Goal: Task Accomplishment & Management: Complete application form

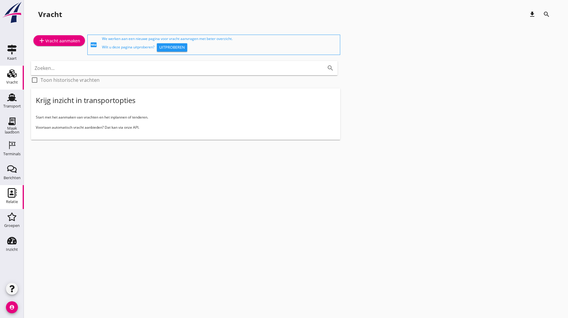
click at [10, 196] on icon "Relatie" at bounding box center [12, 193] width 10 height 10
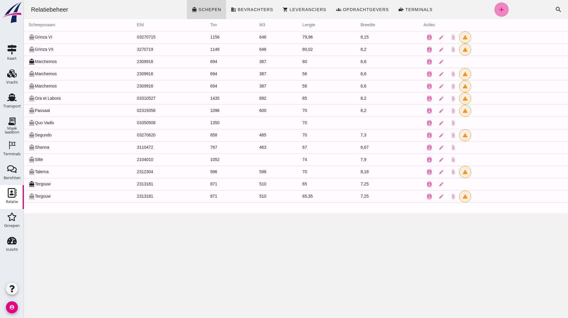
click at [498, 7] on icon "add" at bounding box center [501, 9] width 7 height 7
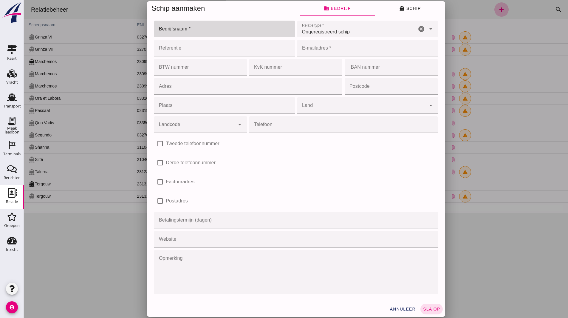
click input "Bedrijfsnaam *"
type input "DEME Environmental NL"
type input "van.bergen.jurne@deme-group.com"
type input "Toetsenbordweg 11"
type input "1033MZ"
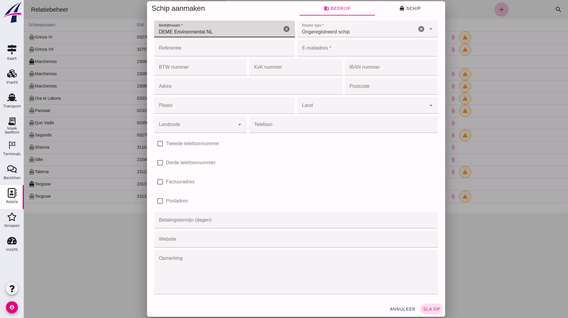
type input "Amsterdam"
type input "undefined (undefined)"
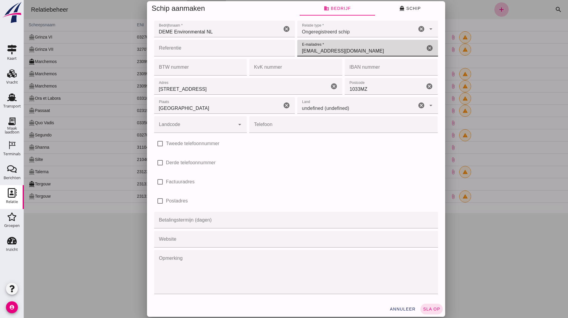
drag, startPoint x: 382, startPoint y: 52, endPoint x: 270, endPoint y: 50, distance: 111.9
click at [270, 58] on div "Referentie Referentie cancel E-mailadres * E-mailadres * van.bergen.jurne@deme-…" at bounding box center [296, 67] width 286 height 19
type input "t"
type input "wassenaar.thomas@deme-group.com"
click input "Toetsenbordweg 11"
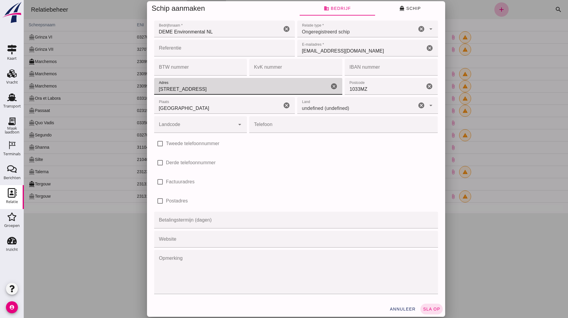
click input "1033MZ"
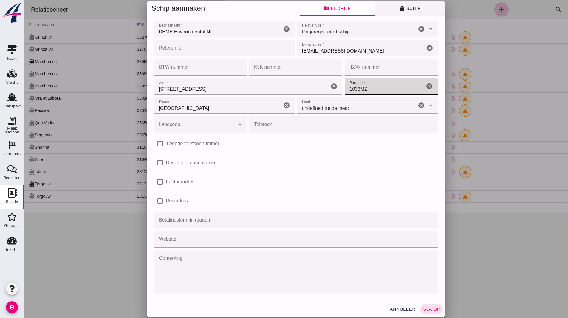
click span "directions_boat Schip"
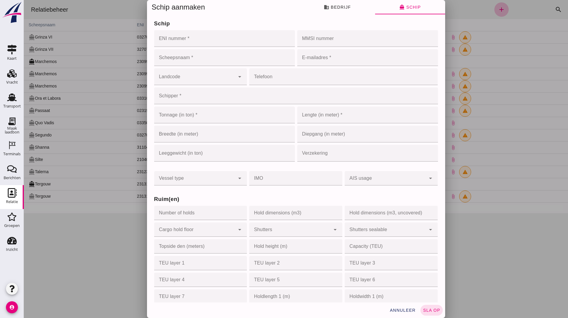
click input "ENI nummer *"
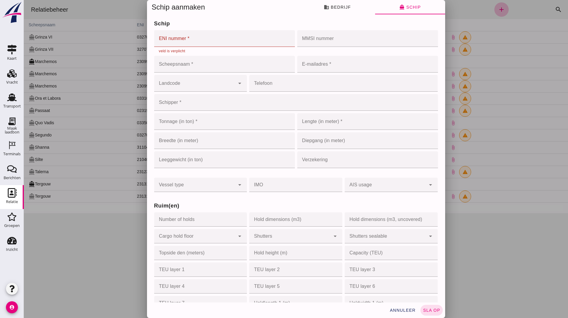
click input "Scheepsnaam *"
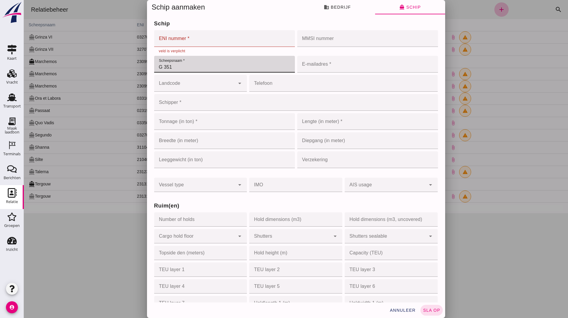
type input "G 351"
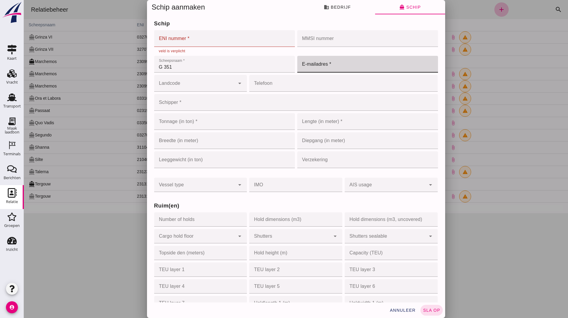
click input "E-mailadres *"
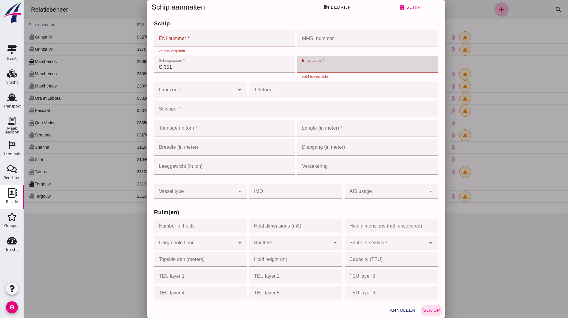
click input "ENI nummer *"
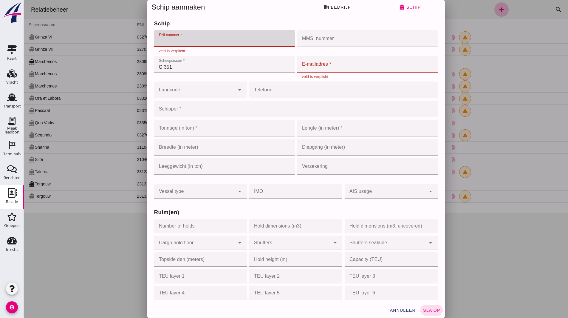
paste input "03250214"
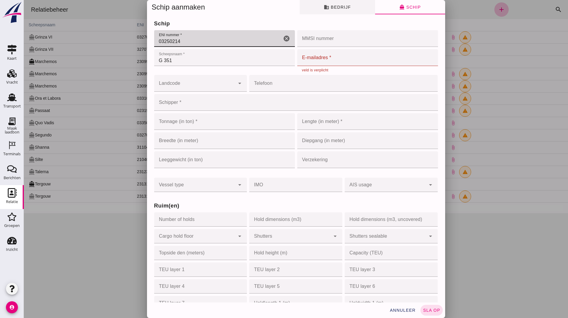
type input "03250214"
click input "MMSI nummer"
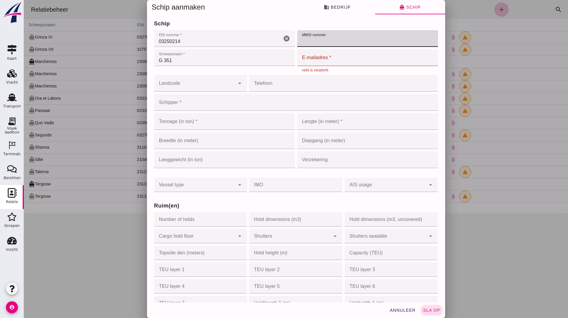
paste input "244690358"
type input "244690358"
click input "Hold dimensions (m3, uncovered)"
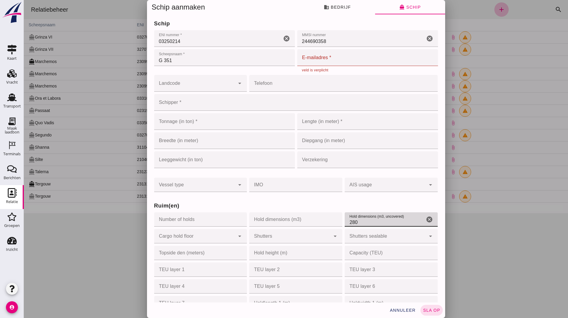
type input "280"
click input "Hold dimensions (m3)"
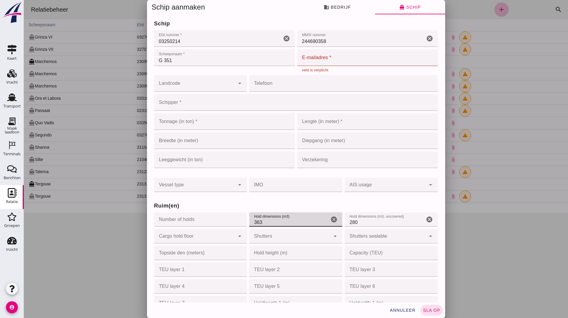
type input "363"
click input "Lengte (in meter) *"
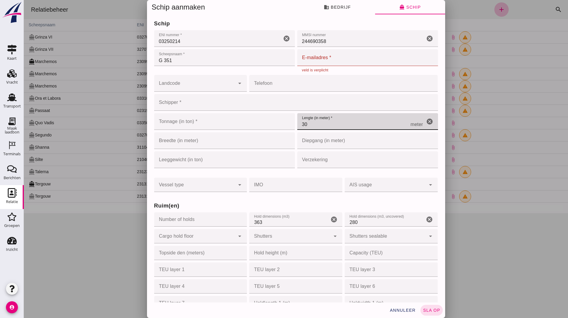
type input "30"
click input "Tonnage (in ton) *"
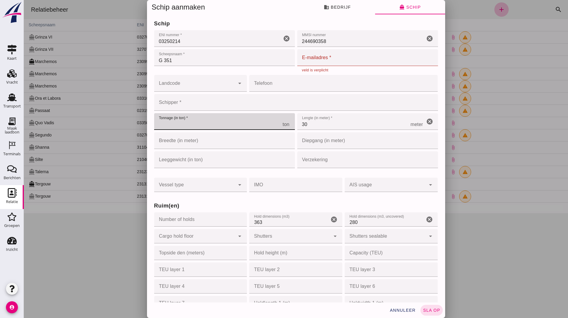
click input "Breedte (in meter)"
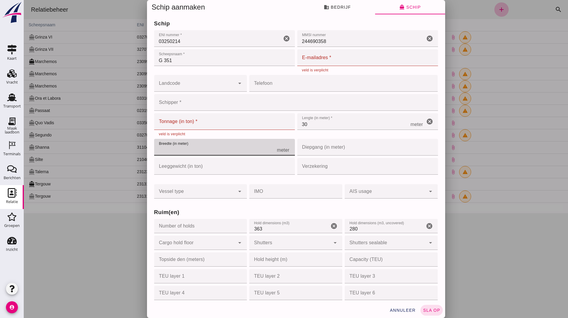
type input "5"
type input "5.75"
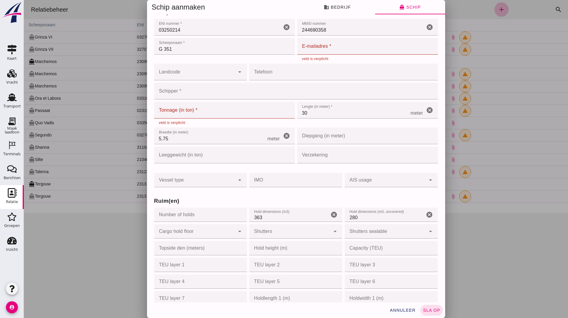
scroll to position [30, 0]
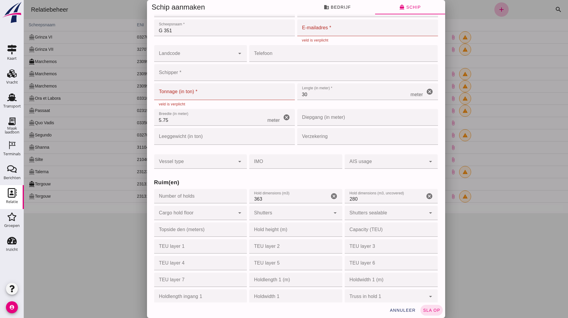
click at [287, 146] on div "Tonnage (in ton) * Tonnage (in ton) * ton cancel veld is verplicht Lengte (in m…" at bounding box center [296, 158] width 286 height 24
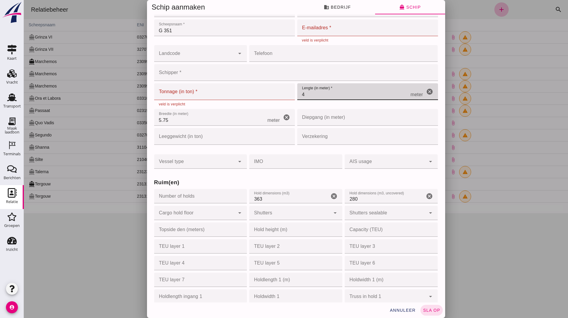
type input "46"
click input "5.75"
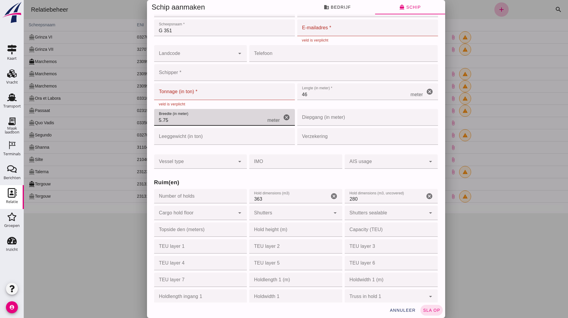
type input "5.7"
type input "5"
click input "8.04"
type input "8.04"
click input "Tonnage (in ton) *"
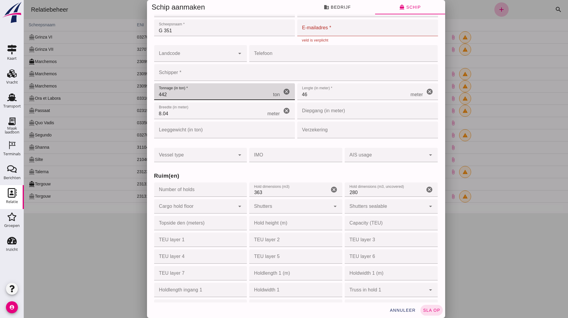
type input "442"
click input "Schipper *"
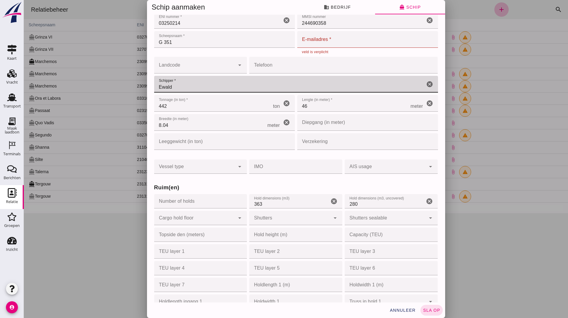
scroll to position [0, 0]
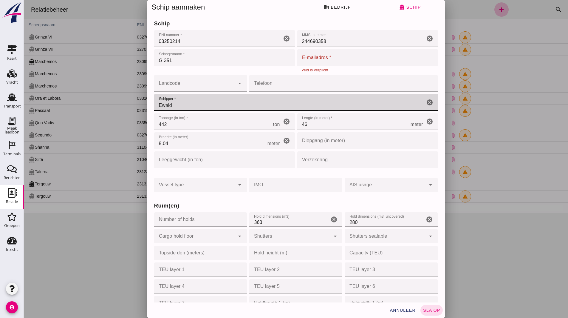
type input "Ewald"
click input "E-mailadres *"
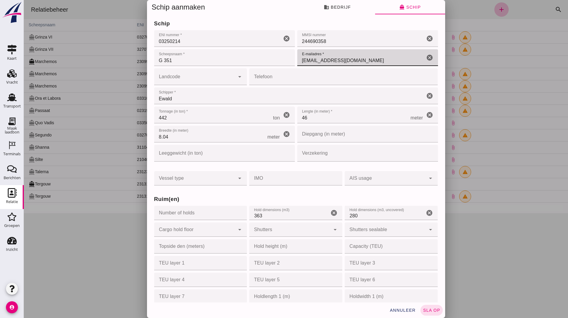
type input "ewaldvanloo@gmail.com"
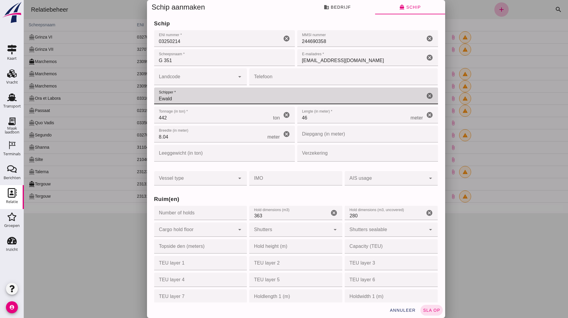
click input "Ewald"
type input "Ewald van Loo"
click span "sla op"
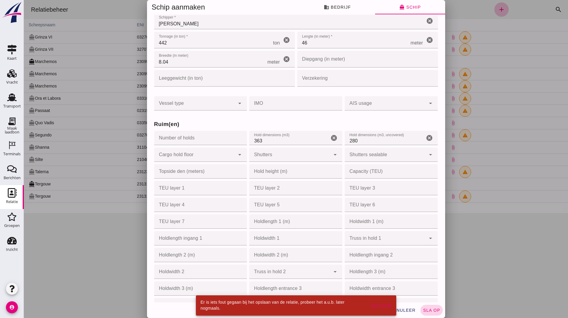
scroll to position [119, 0]
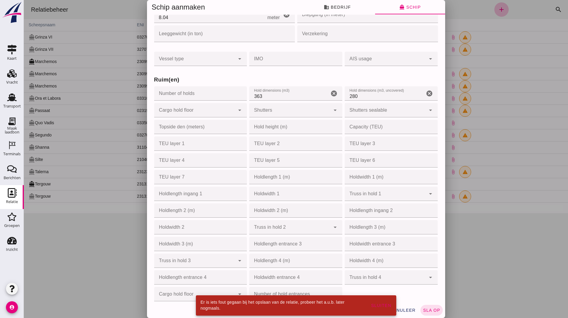
click span "sla op"
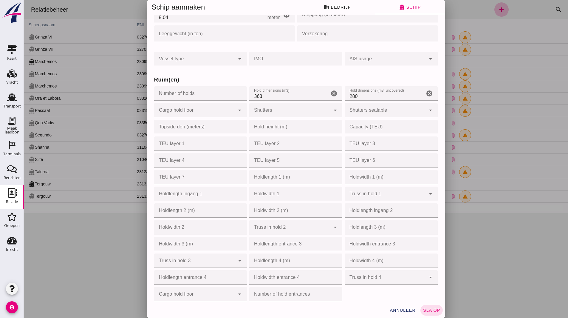
click at [70, 182] on div at bounding box center [296, 159] width 544 height 318
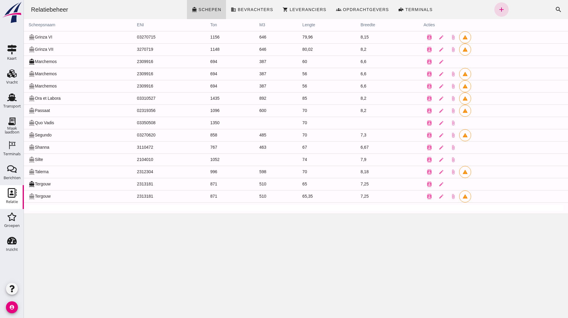
scroll to position [0, 0]
click at [13, 308] on icon "account_circle" at bounding box center [12, 307] width 12 height 12
click at [43, 308] on div "Uitloggen" at bounding box center [53, 304] width 43 height 7
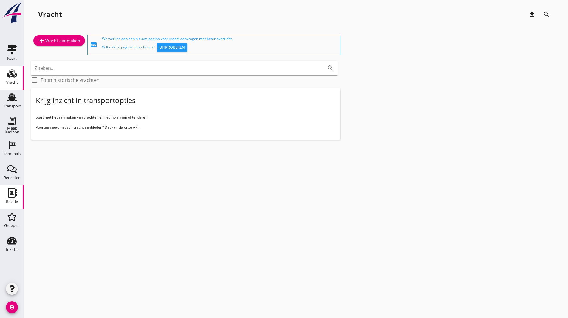
click at [15, 195] on use at bounding box center [12, 193] width 9 height 10
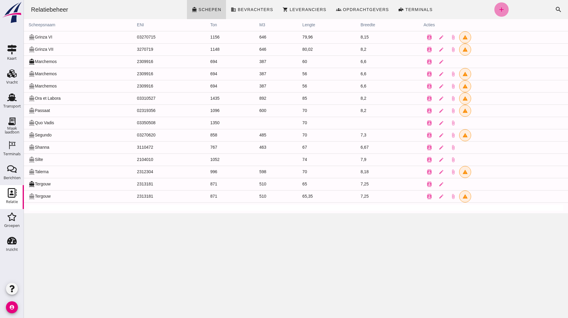
click link "add"
click input "Bedrijfsnaam *"
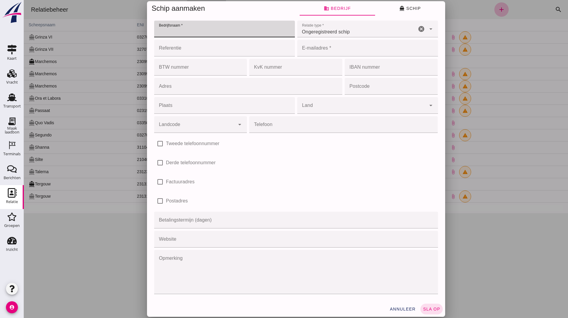
click input "Bedrijfsnaam *"
type input "DEME Environmental NL"
type input "wassenaar.thomas@deme-group.com"
type input "Toetsenbordweg 11"
type input "1033MZ"
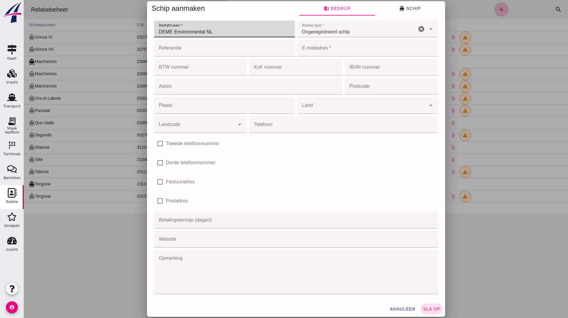
type input "Amsterdam"
type input "undefined (undefined)"
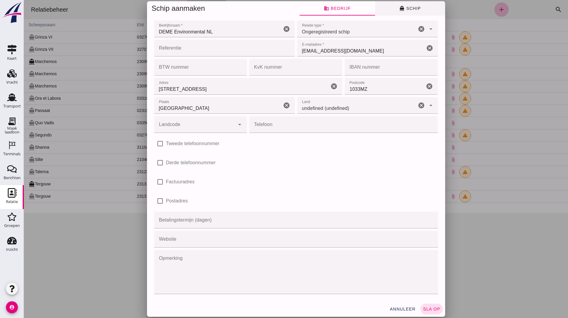
click span "directions_boat Schip"
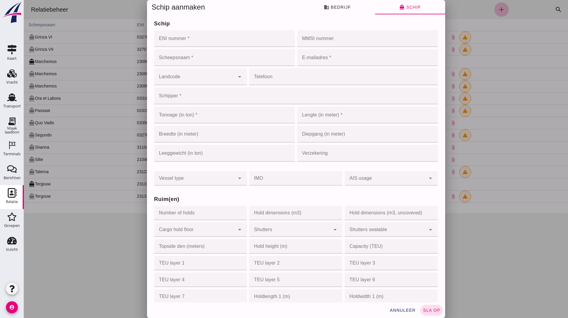
click input "Schipper *"
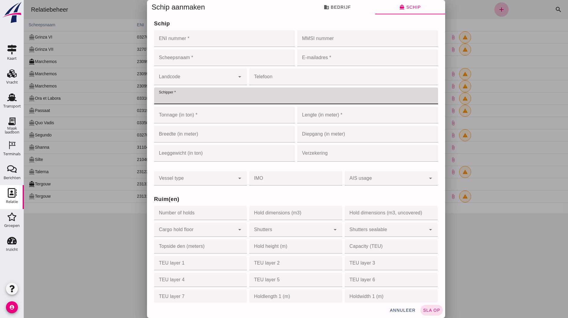
type input "W"
type input "Ewald van Loo"
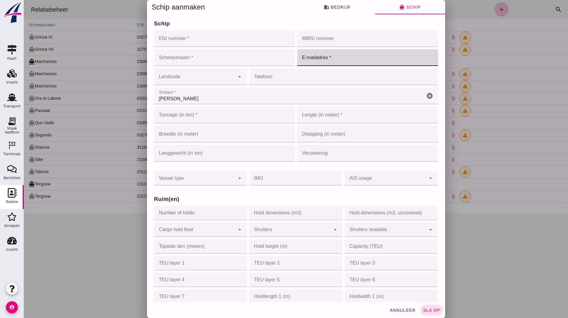
click input "E-mailadres *"
type input "ewaldvanloo@gmail.com"
click input "ENI nummer *"
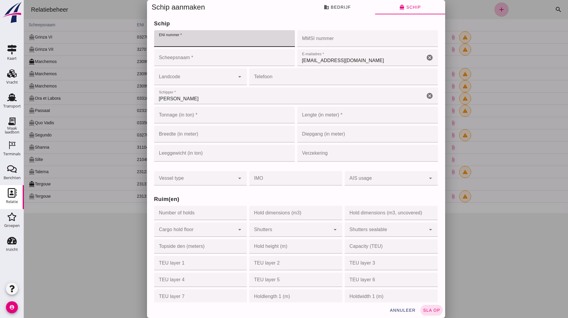
paste input "03250214"
type input "03250214"
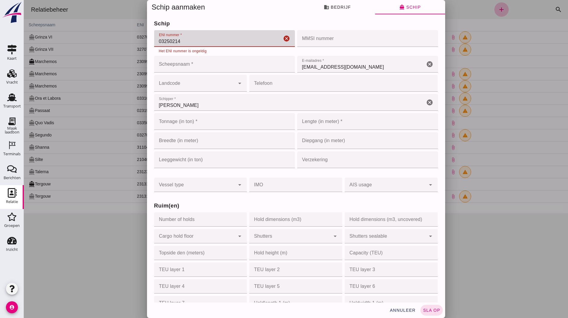
click input "MMSI nummer"
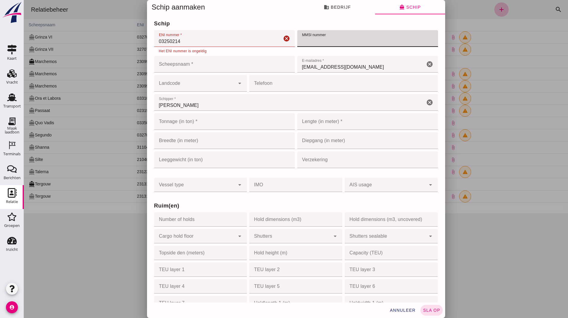
paste input "244690358"
type input "244690358"
click input "Scheepsnaam *"
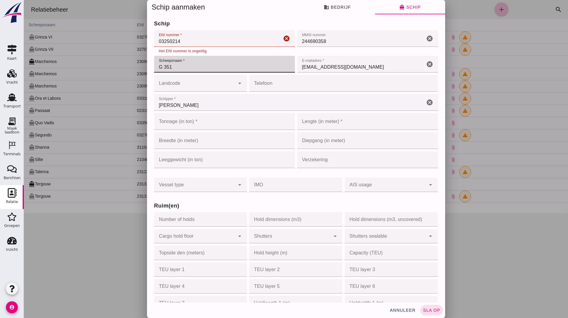
type input "G 351"
click input "Tonnage (in ton) *"
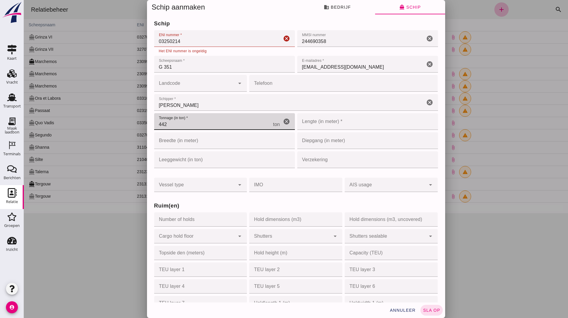
type input "442"
click input "Lengte (in meter) *"
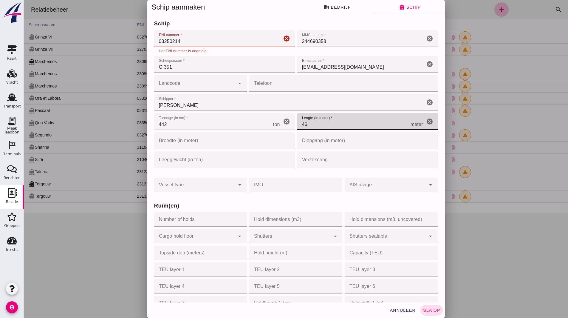
type input "46"
click input "Breedte (in meter)"
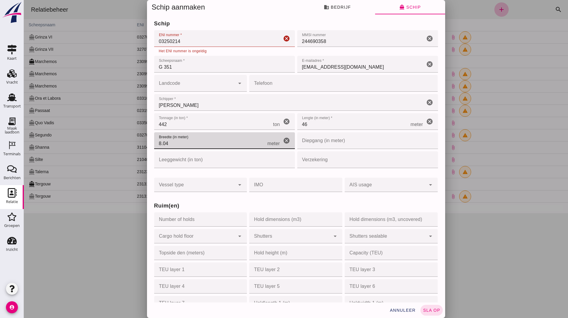
type input "8.04"
click input "442"
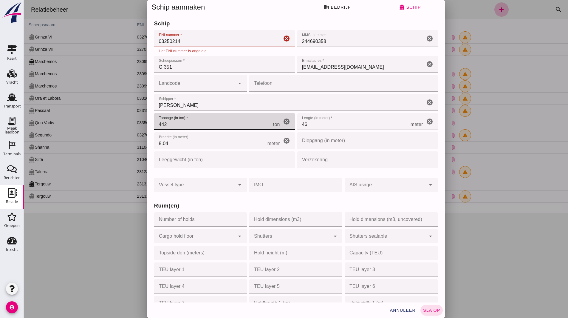
click input "46"
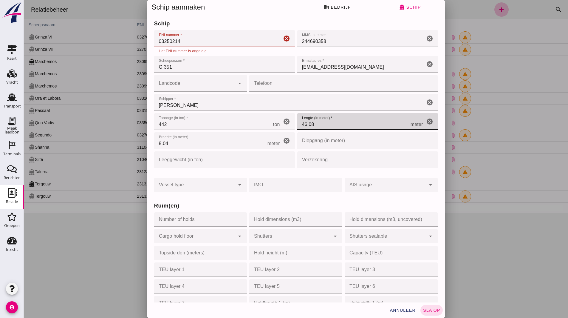
type input "46.08"
click input "Hold dimensions (m3)"
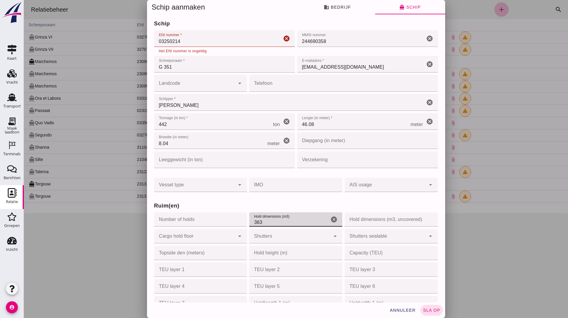
type input "363"
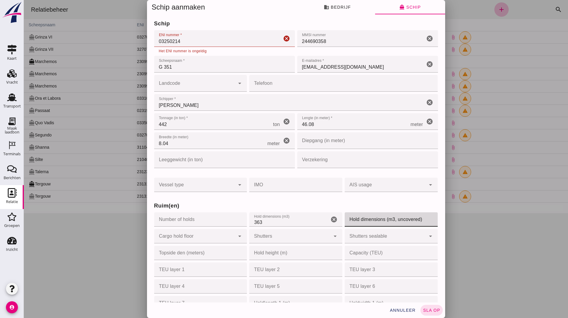
click input "Hold dimensions (m3, uncovered)"
type input "280"
click input "03250214"
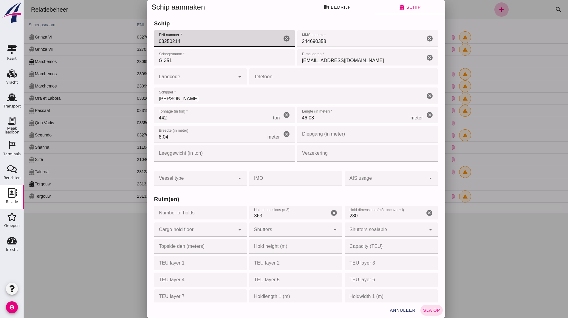
type input "03250214"
click at [227, 195] on h3 "Ruim(en)" at bounding box center [296, 199] width 284 height 8
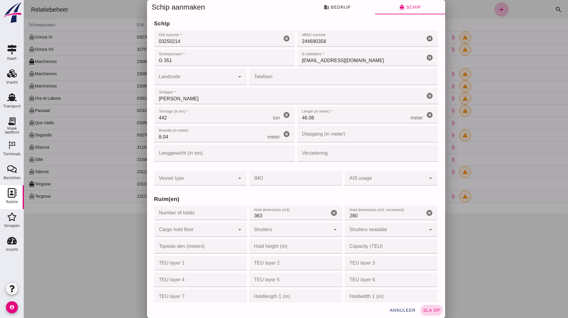
click span "sla op"
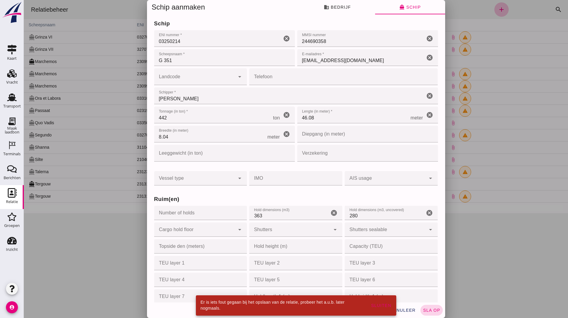
click span "sla op"
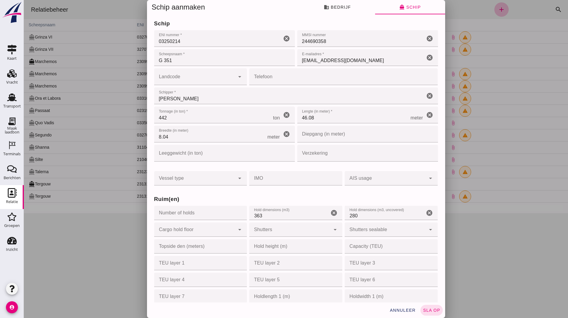
click at [452, 203] on div at bounding box center [296, 159] width 544 height 318
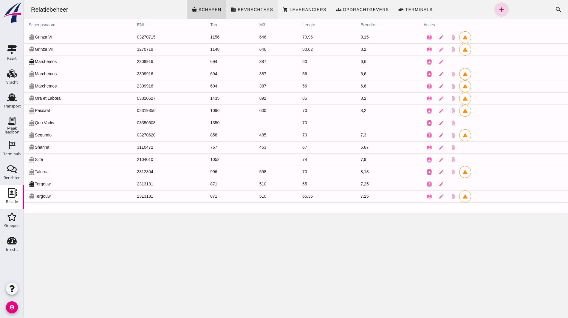
click link "business Bevrachters"
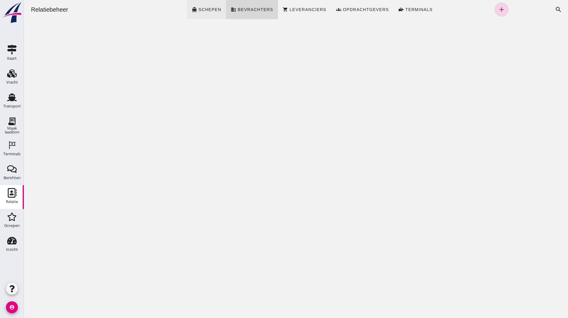
click span "directions_boat Schepen"
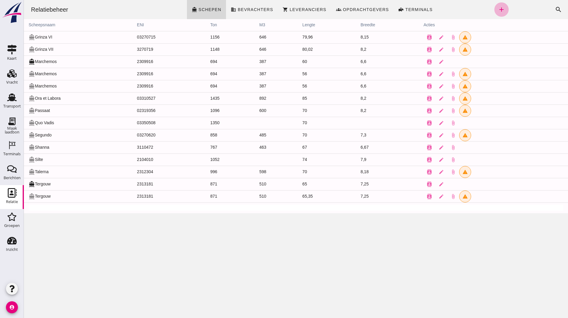
click link "add"
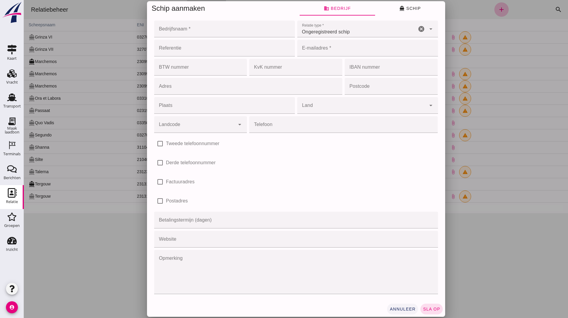
click span "annuleer"
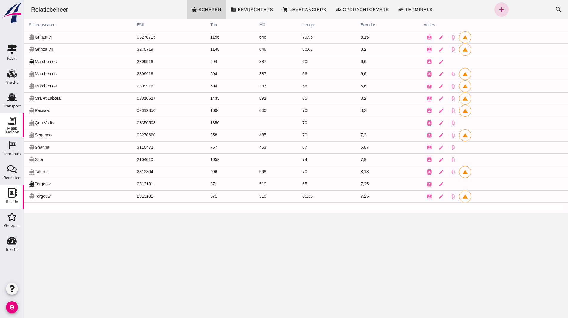
click at [10, 121] on icon "Maak laadbon" at bounding box center [12, 121] width 10 height 10
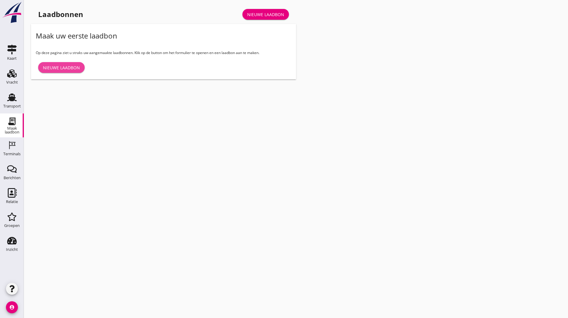
click at [57, 66] on div "Nieuwe laadbon" at bounding box center [61, 67] width 37 height 6
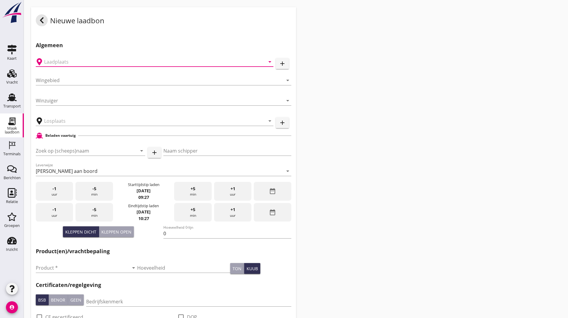
click at [68, 58] on input "text" at bounding box center [150, 62] width 213 height 10
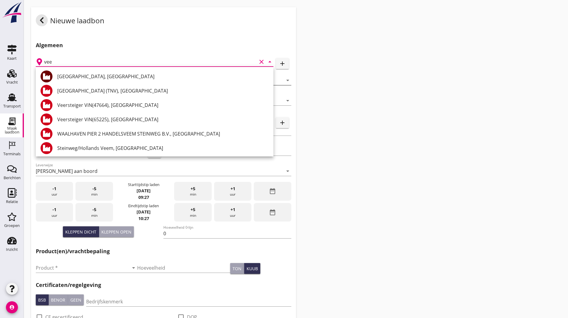
click at [83, 75] on div "Veerse Meer, Zeeland" at bounding box center [162, 76] width 211 height 7
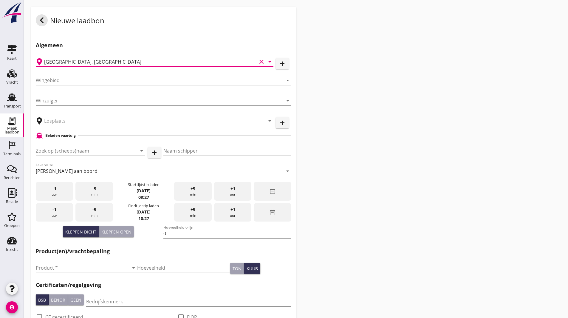
type input "Veerse Meer, Zeeland"
click at [70, 73] on div "Wingebied arrow_drop_down" at bounding box center [164, 81] width 256 height 19
click at [72, 77] on input "Wingebied" at bounding box center [159, 80] width 247 height 10
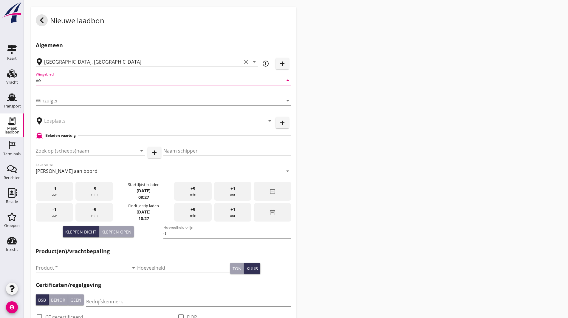
type input "v"
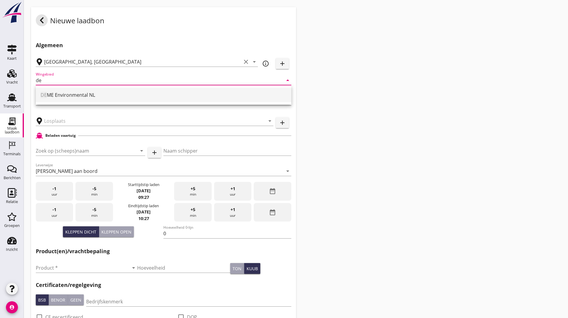
click at [71, 100] on div "DE ME Environmental NL" at bounding box center [164, 95] width 246 height 14
type input "DEME Environmental NL"
type input "RWS-2023/48908"
type input "ZW-015"
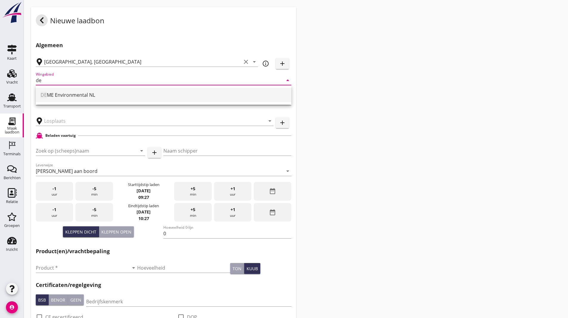
type input "DEME Environmental NL"
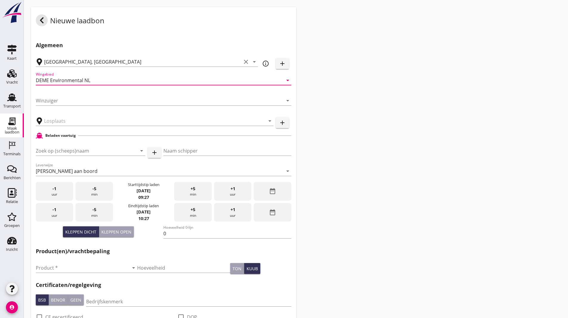
type input "DEME Environmental NL"
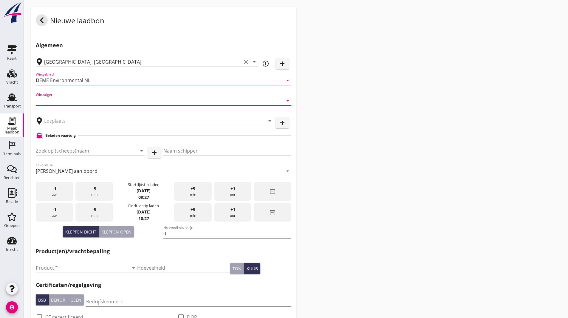
click at [39, 101] on input "Winzuiger" at bounding box center [159, 101] width 247 height 10
click at [70, 101] on input "Winzuiger" at bounding box center [159, 101] width 247 height 10
type input "IJburg"
click at [64, 120] on input "text" at bounding box center [150, 121] width 213 height 10
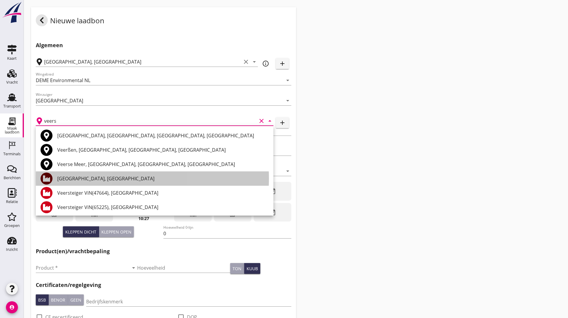
click at [77, 180] on div "Veerse Meer, Zeeland" at bounding box center [162, 178] width 211 height 7
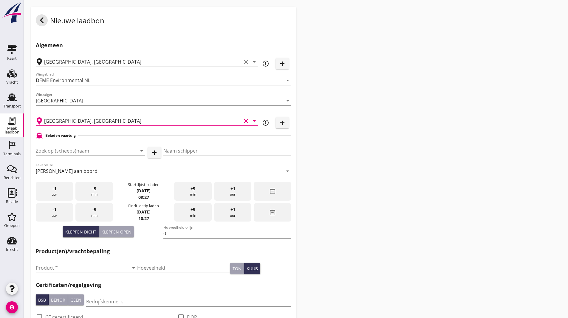
type input "Veerse Meer, Zeeland"
click at [71, 150] on input "Zoek op (scheeps)naam" at bounding box center [82, 151] width 93 height 10
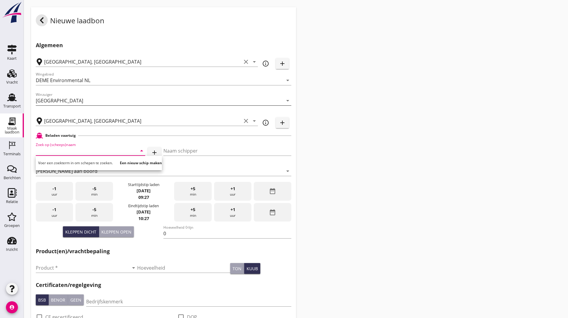
click at [69, 100] on input "IJburg" at bounding box center [159, 101] width 247 height 10
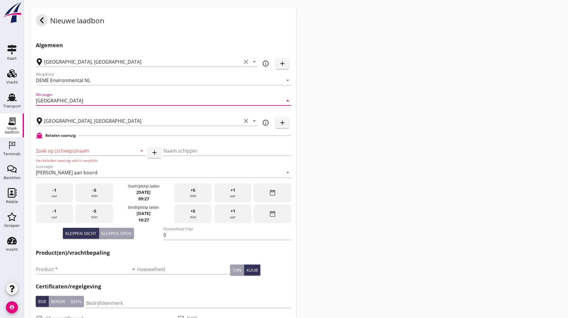
click at [67, 102] on input "IJburg" at bounding box center [159, 101] width 247 height 10
click at [41, 148] on input "Zoek op (scheeps)naam" at bounding box center [82, 151] width 93 height 10
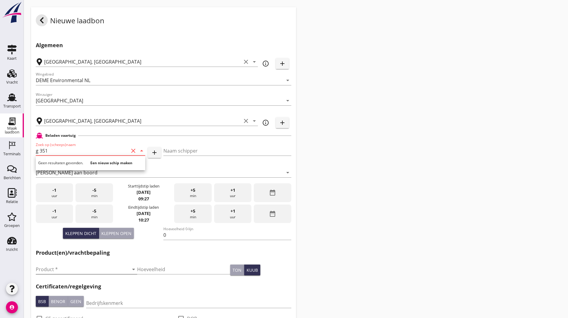
type input "g 351"
click at [53, 270] on input "Product *" at bounding box center [82, 269] width 93 height 10
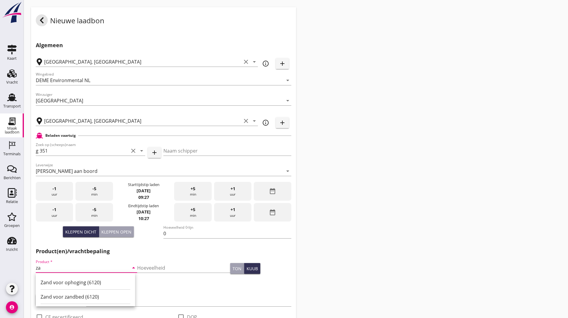
type input "z"
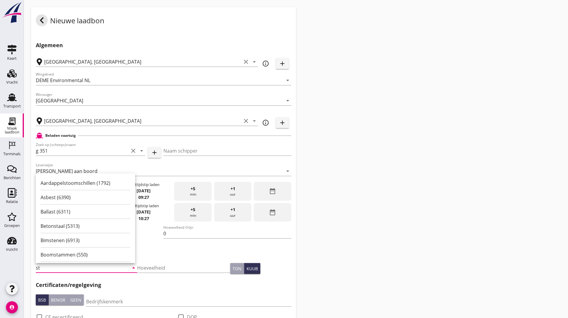
type input "s"
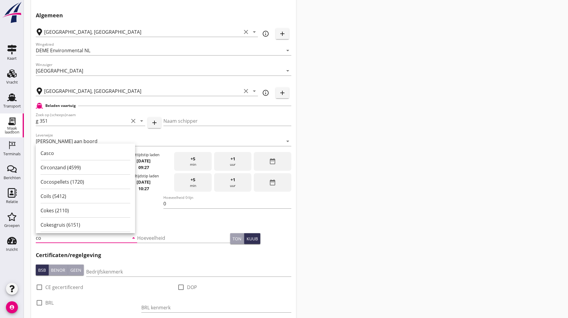
type input "c"
click at [183, 272] on input "Bedrijfskenmerk" at bounding box center [188, 272] width 205 height 10
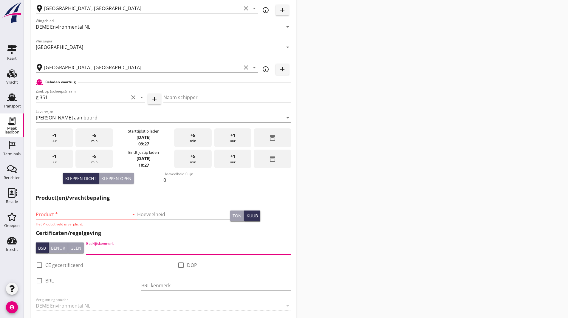
scroll to position [89, 0]
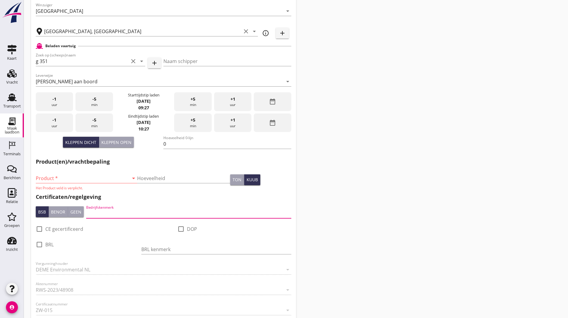
click at [73, 181] on input "Product *" at bounding box center [82, 178] width 93 height 10
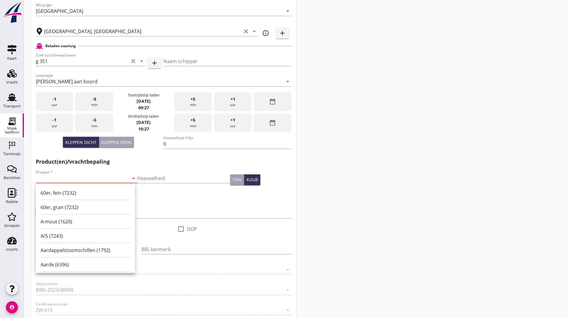
click at [228, 208] on div "Bedrijfskenmerk" at bounding box center [188, 214] width 205 height 19
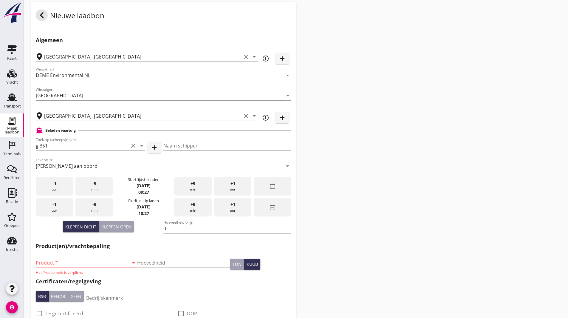
scroll to position [0, 0]
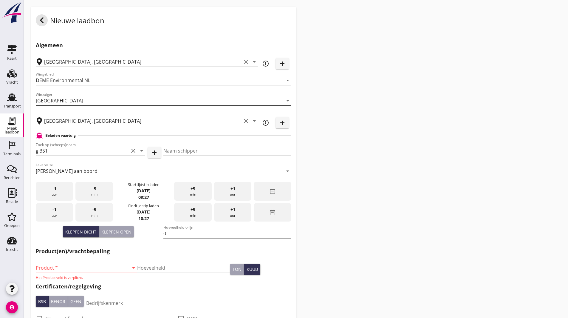
click at [286, 103] on icon "arrow_drop_down" at bounding box center [287, 100] width 7 height 7
click at [205, 99] on input "IJburg" at bounding box center [159, 101] width 247 height 10
type input "g"
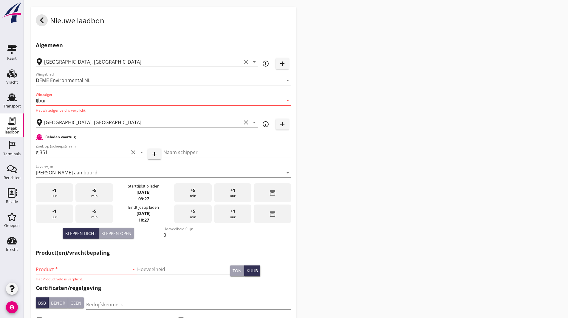
type input "IJburg"
click at [77, 102] on input "IJburg" at bounding box center [159, 101] width 247 height 10
click at [76, 123] on input "Veerse Meer, Zeeland" at bounding box center [142, 123] width 197 height 10
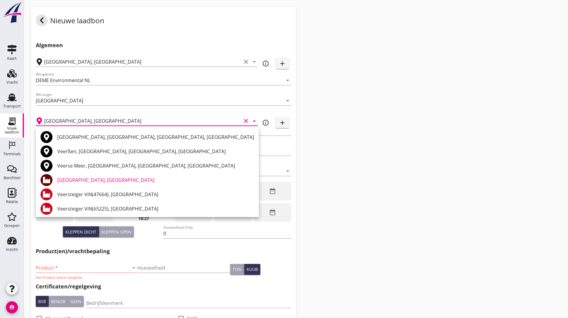
click at [432, 208] on div "Nieuwe laadbon Algemeen Veerse Meer, Zeeland clear arrow_drop_down info_outline…" at bounding box center [296, 296] width 544 height 592
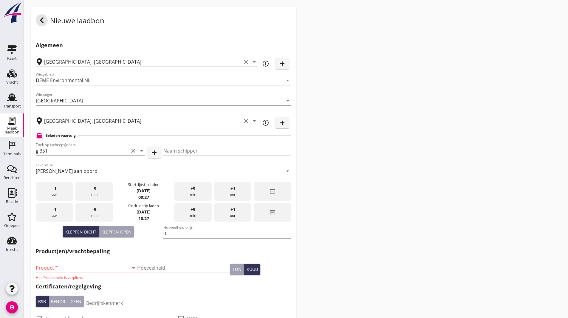
click at [130, 154] on icon "clear" at bounding box center [133, 150] width 7 height 7
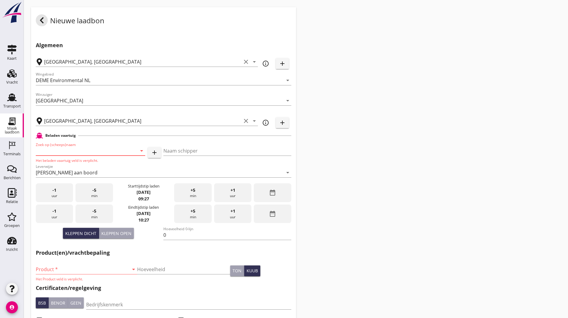
click at [133, 152] on div at bounding box center [133, 150] width 7 height 7
click at [81, 167] on div "ENI: 2313181 (L:65 x B:7.25)" at bounding box center [98, 169] width 83 height 6
type input "Tergouw"
type input "R. Oudijk"
type input "510"
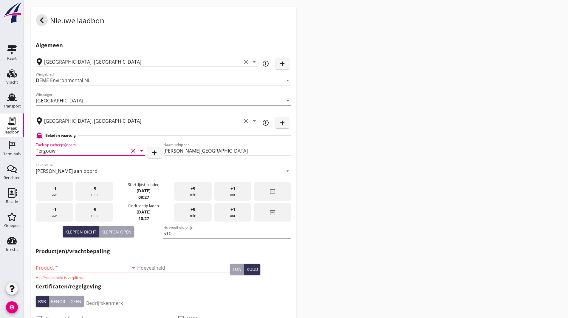
drag, startPoint x: 70, startPoint y: 154, endPoint x: 33, endPoint y: 145, distance: 37.5
click at [33, 145] on div "Algemeen Veerse Meer, Zeeland clear arrow_drop_down info_outline add Wingebied …" at bounding box center [163, 298] width 265 height 531
type input "Tergouw"
click at [135, 151] on icon "clear" at bounding box center [133, 150] width 7 height 7
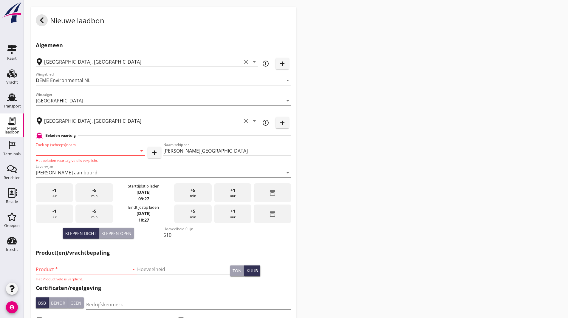
click at [50, 152] on input "Zoek op (scheeps)naam" at bounding box center [82, 151] width 93 height 10
click at [77, 166] on div "ENI: 2313181 (L:65 x B:7.25)" at bounding box center [98, 169] width 83 height 6
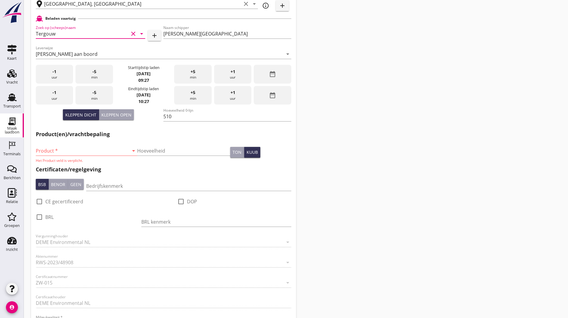
scroll to position [119, 0]
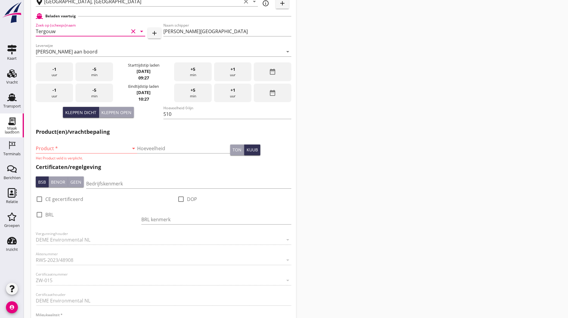
type input "Tergouw"
click at [67, 149] on input "Product *" at bounding box center [82, 148] width 93 height 10
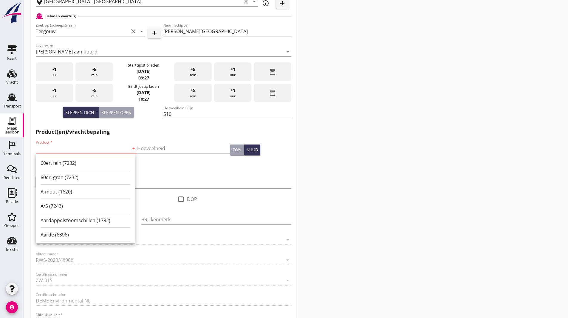
click at [386, 214] on div "Nieuwe laadbon Algemeen Veerse Meer, Zeeland clear arrow_drop_down info_outline…" at bounding box center [296, 177] width 544 height 592
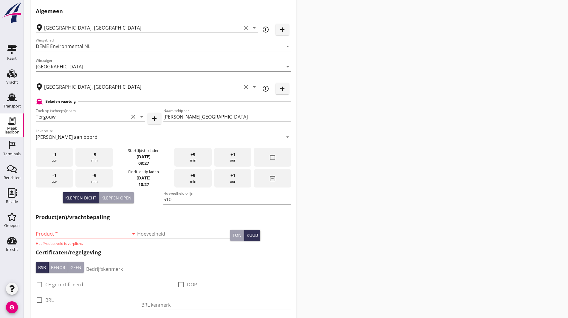
scroll to position [0, 0]
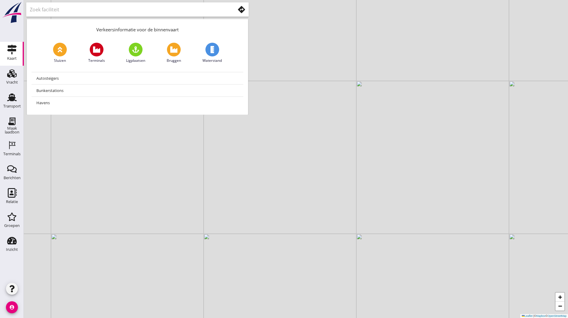
click at [17, 192] on div "Relatie" at bounding box center [12, 193] width 14 height 10
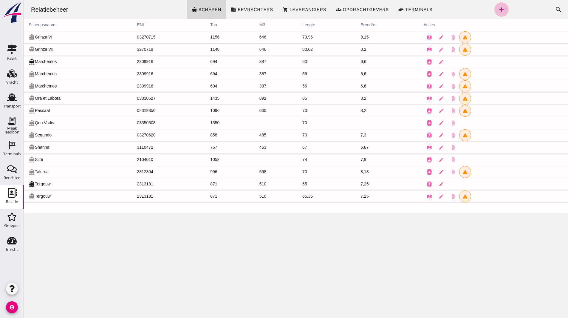
click at [16, 309] on icon "account_circle" at bounding box center [12, 307] width 12 height 12
click at [48, 306] on div "Uitloggen" at bounding box center [53, 304] width 43 height 7
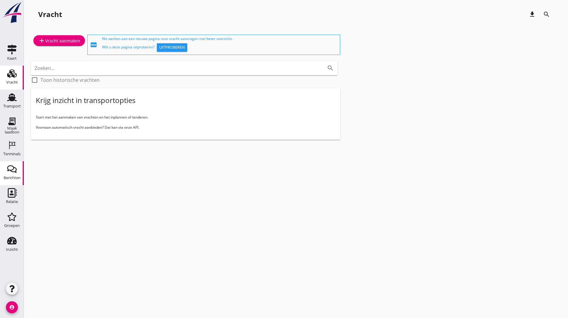
click at [13, 184] on link "Berichten Berichten" at bounding box center [12, 173] width 24 height 24
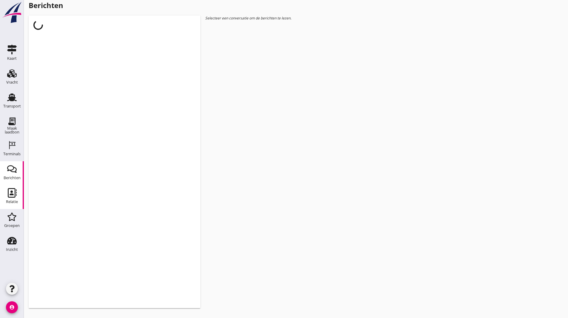
click at [14, 188] on use at bounding box center [12, 193] width 9 height 10
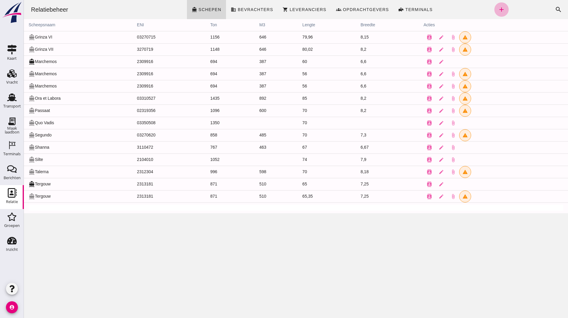
click link "add"
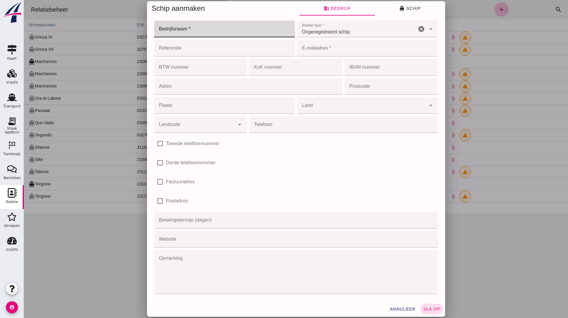
click input "Bedrijfsnaam *"
type input "DEME Environmental NL"
type input "wassenaar.thomas@deme-group.com"
type input "Toetsenbordweg 11"
type input "1033MZ"
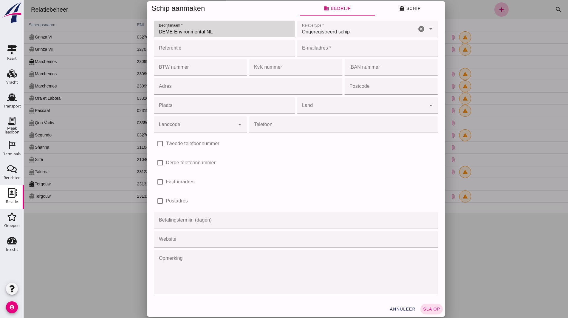
type input "Amsterdam"
type input "undefined (undefined)"
click div "Ongeregistreerd schip unregistered_vessel"
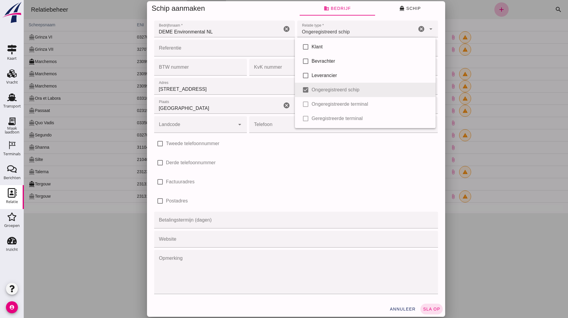
click div "check_box_outline_blank Derde telefoonnummer"
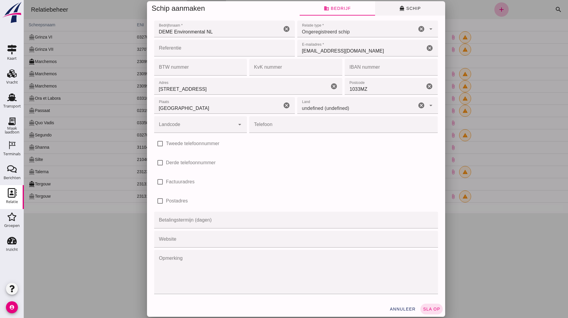
click span "directions_boat Schip"
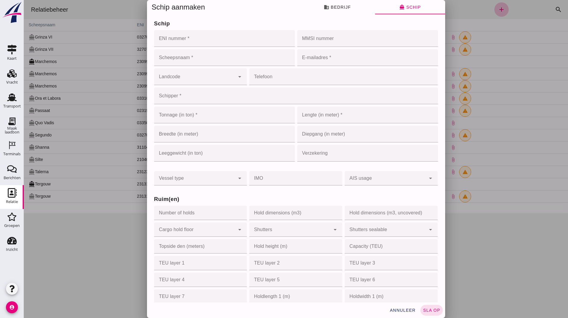
click input "ENI nummer *"
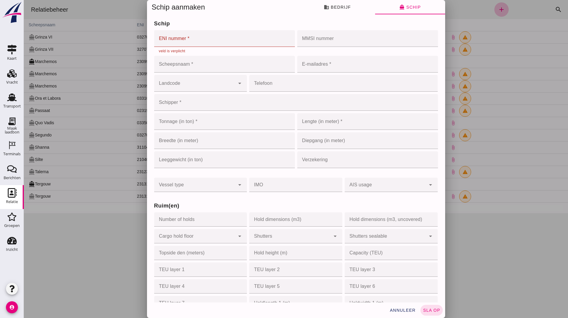
click input "ENI nummer *"
click input "Schipper *"
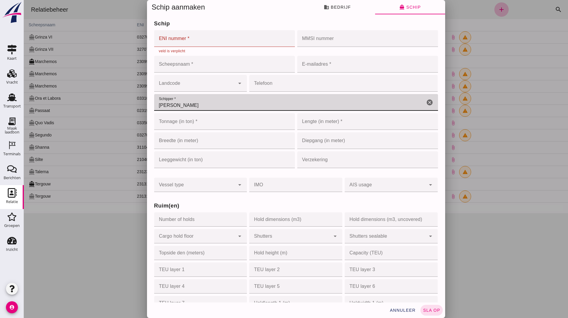
type input "Ewald van Loo"
click input "E-mailadres *"
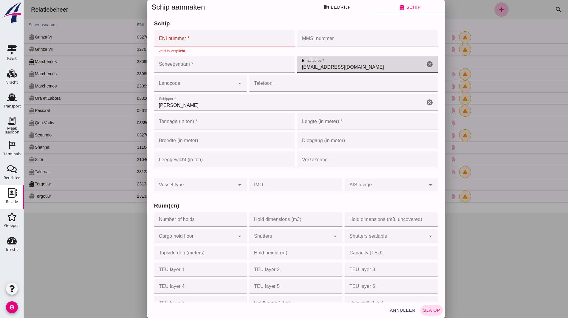
type input "ewaldvanloo@gmail.com"
click input "Scheepsnaam *"
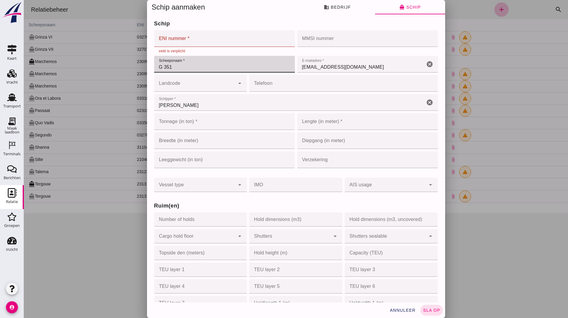
type input "G 351"
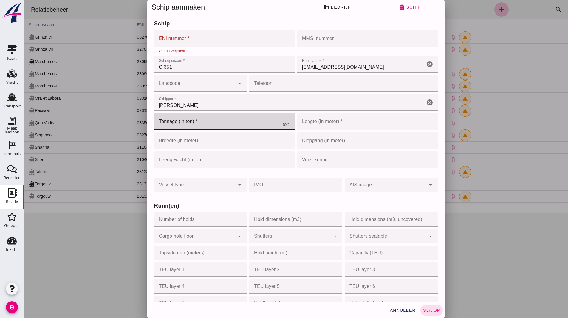
click input "Tonnage (in ton) *"
type input "442"
click input "ENI nummer *"
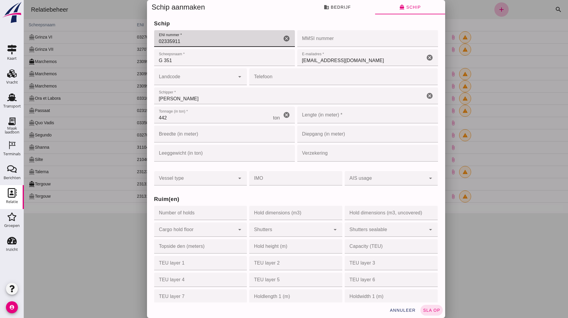
type input "02335911"
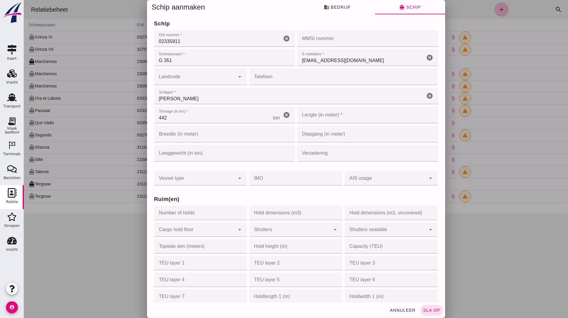
click input "Lengte (in meter) *"
type input "46.08"
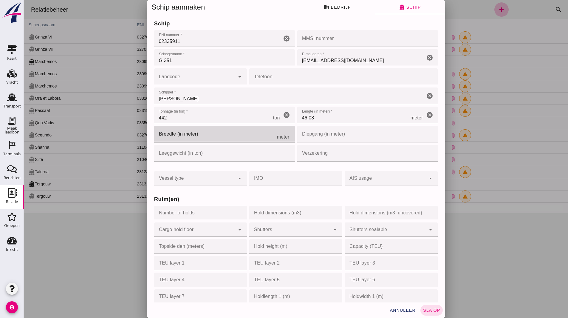
click input "Breedte (in meter)"
type input "8.04"
click input "Hold dimensions (m3)"
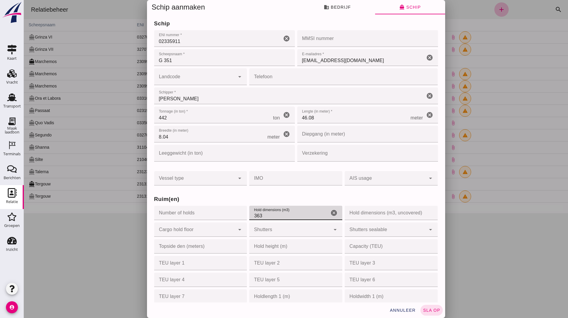
type input "363"
click input "Hold dimensions (m3, uncovered)"
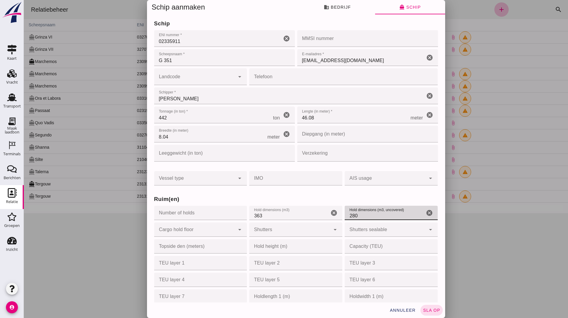
type input "280"
click span "sla op"
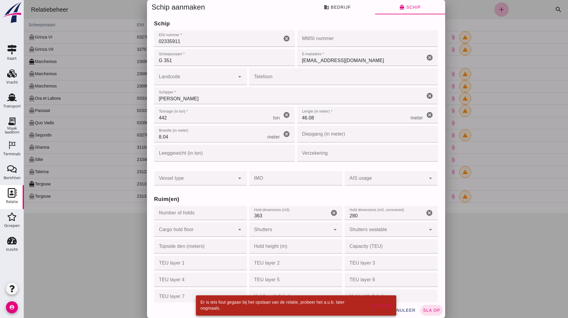
click span "sla op"
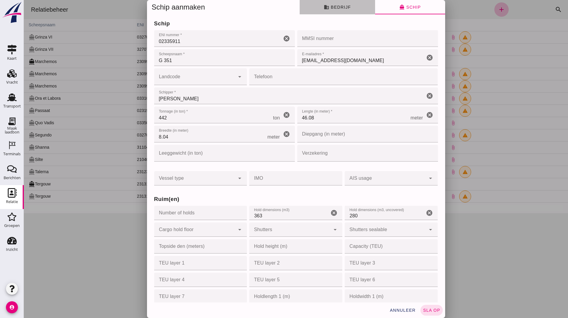
click button "business Bedrijf"
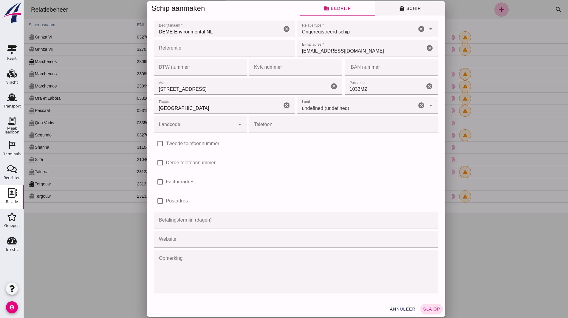
click span "directions_boat Schip"
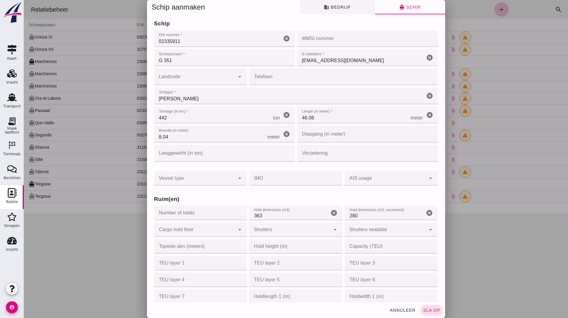
click button "business Bedrijf"
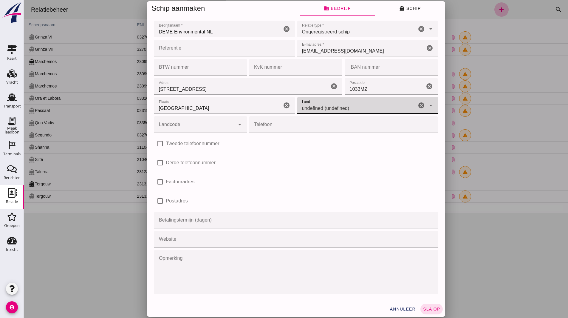
click input "undefined (undefined)"
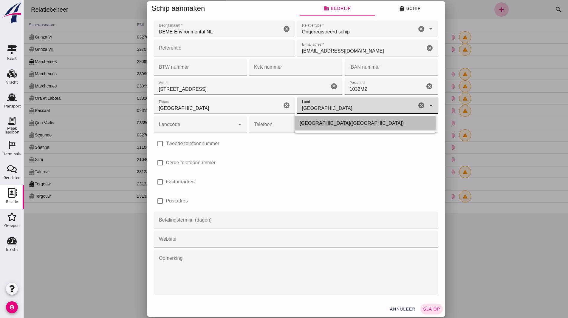
click at [337, 126] on div "Nederland (NL)" at bounding box center [365, 123] width 131 height 7
type input "Nederland (NL)"
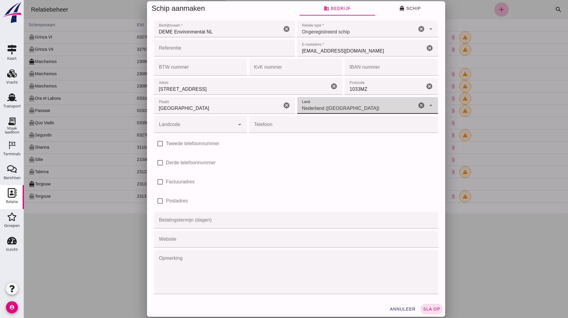
click icon "cancel"
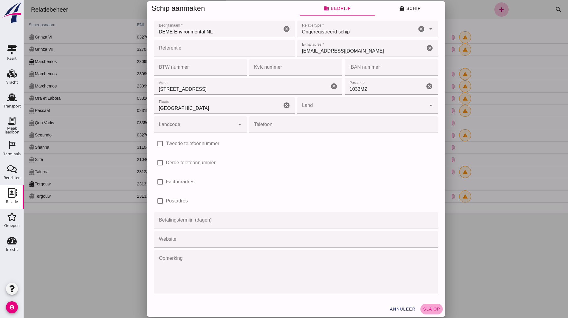
click span "sla op"
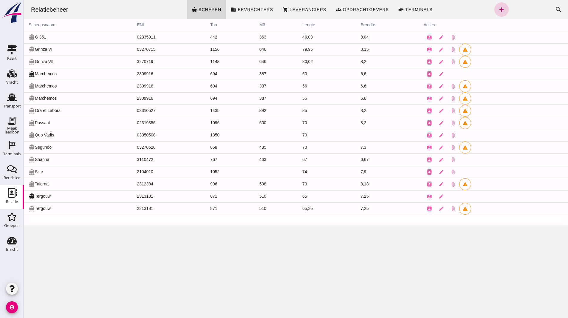
click link "add"
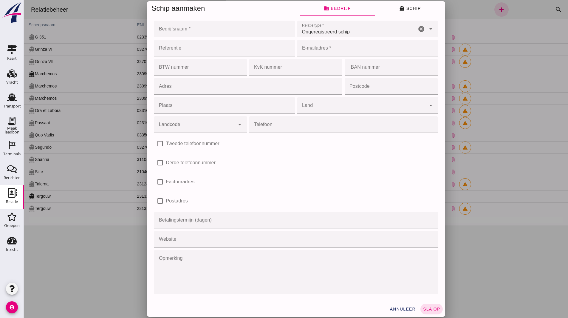
click input "Bedrijfsnaam *"
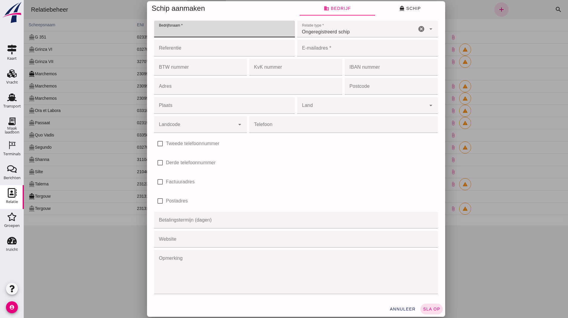
type input "DEME Environmental NL"
type input "wassenaar.thomas@deme-group.com"
type input "Toetsenbordweg 11"
type input "1033MZ"
type input "Amsterdam"
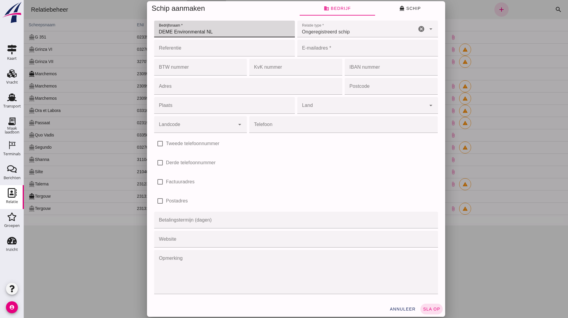
type input "undefined (undefined)"
click icon "cancel"
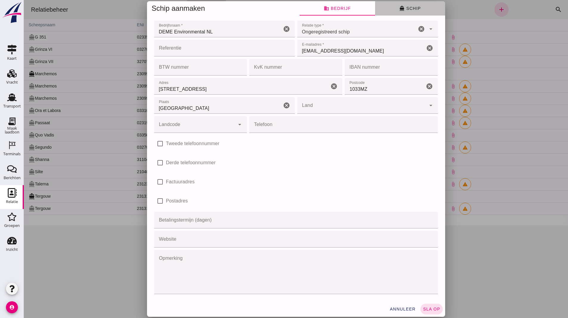
click button "directions_boat Schip"
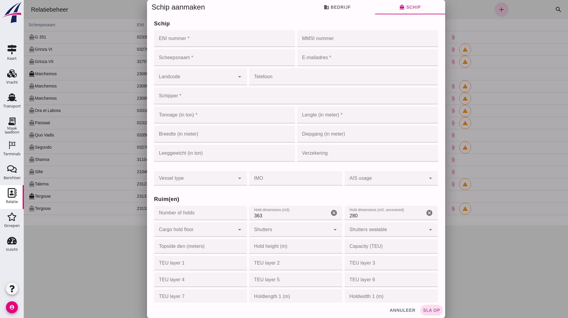
click input "Scheepsnaam *"
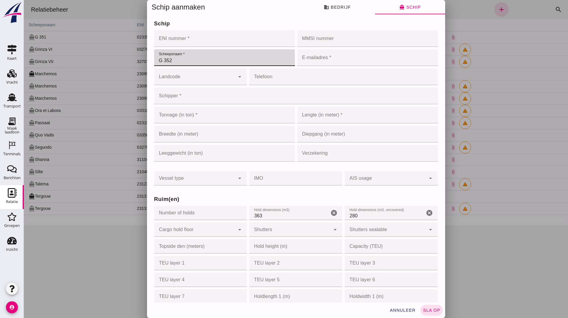
type input "G 352"
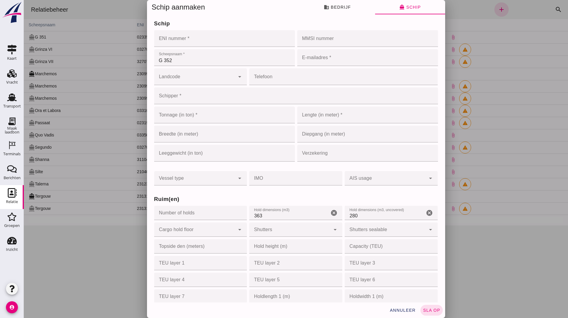
click input "ENI nummer *"
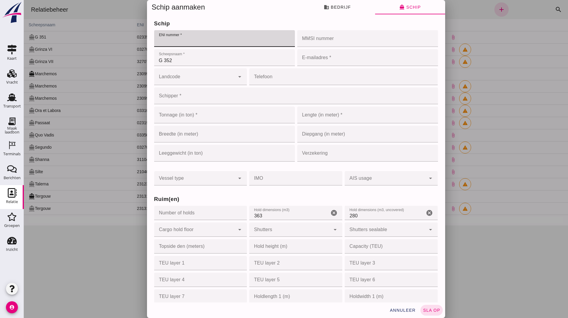
click input "ENI nummer *"
type input "02335912"
drag, startPoint x: 203, startPoint y: 90, endPoint x: 190, endPoint y: 95, distance: 13.9
click input "Schipper *"
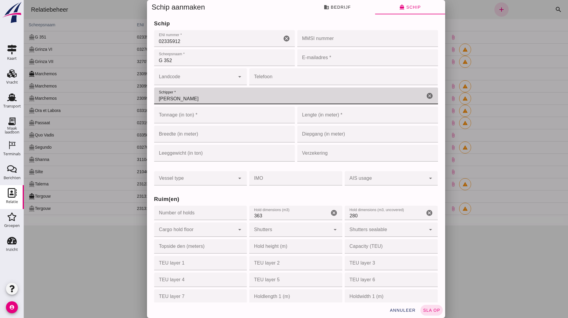
type input "Ewald van loo"
click input "E-mailadres *"
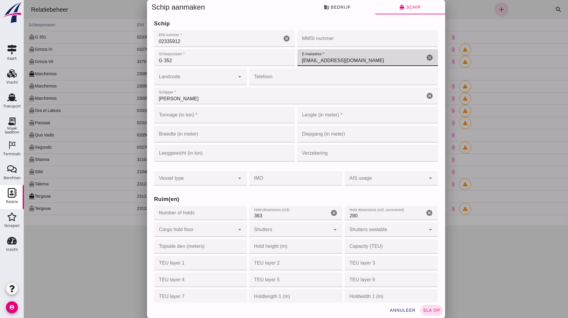
type input "ewaldvanloo@gmail.com"
click input "Tonnage (in ton) *"
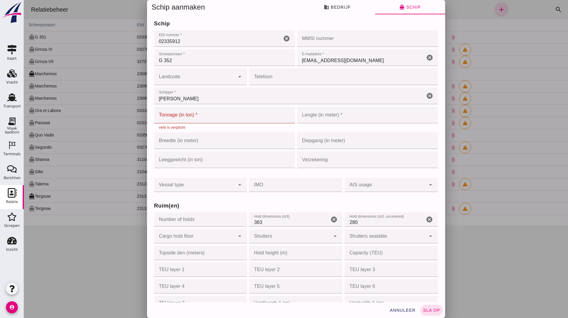
click input "Tonnage (in ton) *"
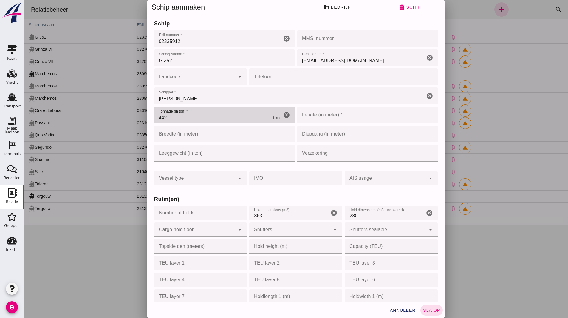
type input "442"
click input "Lengte (in meter) *"
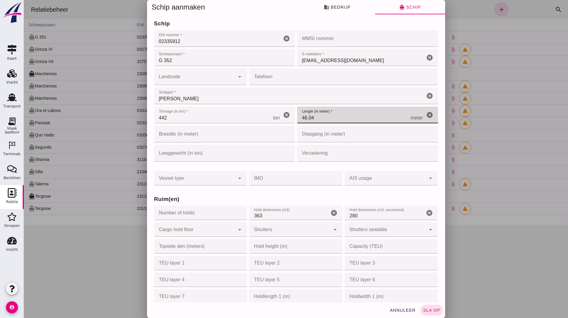
type input "46.04"
click input "Breedte (in meter)"
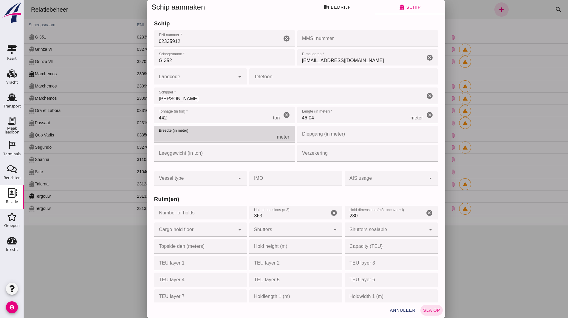
type input "5"
type input "8.04"
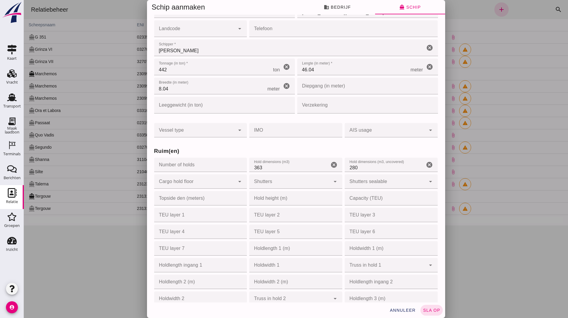
scroll to position [89, 0]
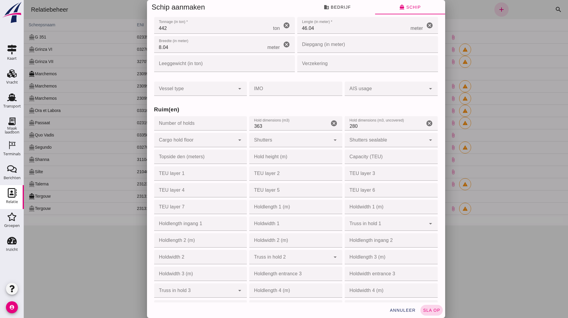
click button "sla op"
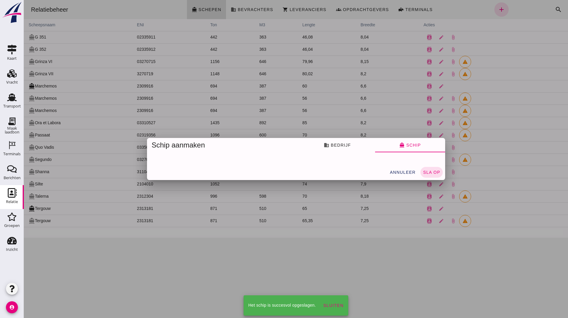
scroll to position [0, 0]
